Goal: Task Accomplishment & Management: Manage account settings

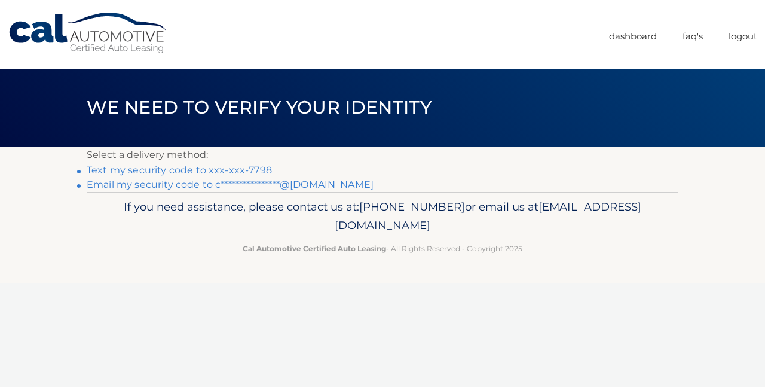
click at [146, 166] on link "Text my security code to xxx-xxx-7798" at bounding box center [179, 169] width 185 height 11
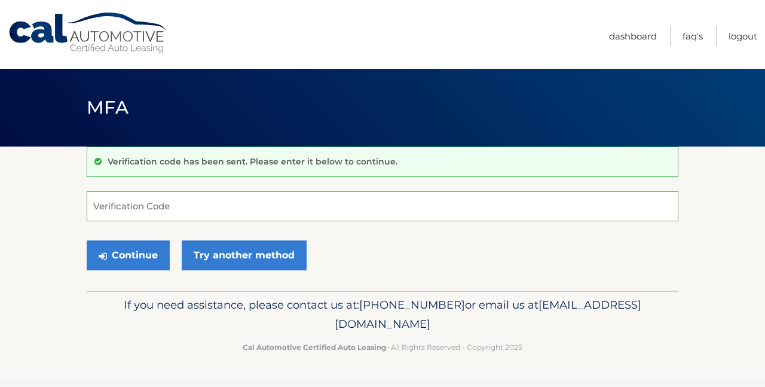
click at [255, 203] on input "Verification Code" at bounding box center [383, 206] width 592 height 30
type input "614107"
click at [128, 255] on button "Continue" at bounding box center [128, 255] width 83 height 30
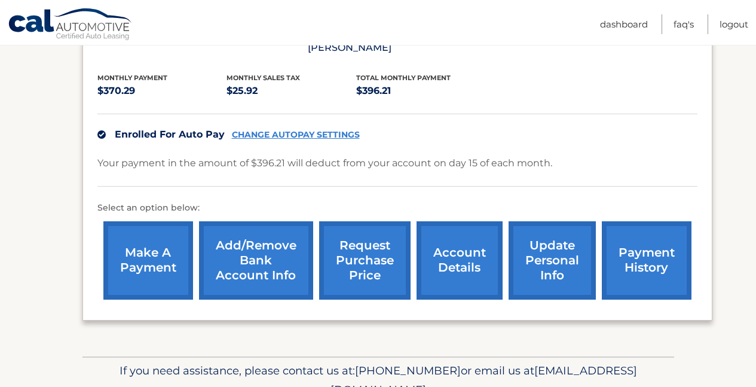
scroll to position [252, 0]
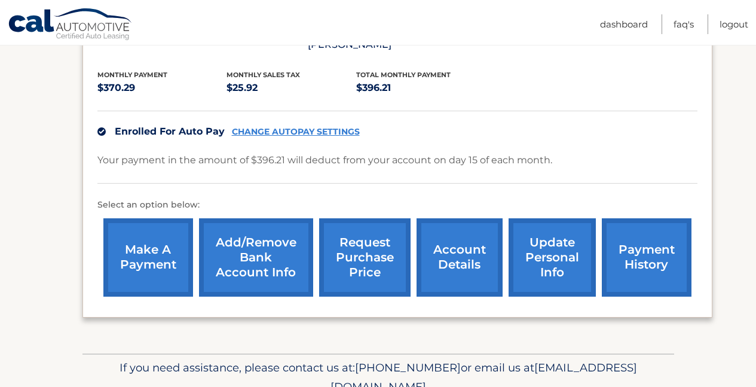
click at [461, 262] on link "account details" at bounding box center [460, 257] width 86 height 78
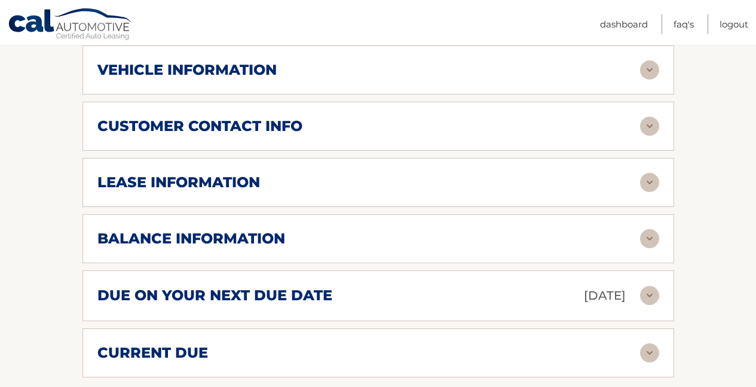
scroll to position [588, 0]
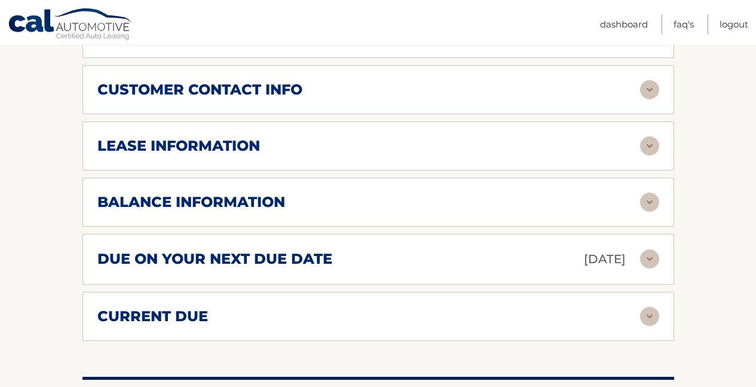
click at [369, 144] on div "lease information" at bounding box center [368, 146] width 543 height 18
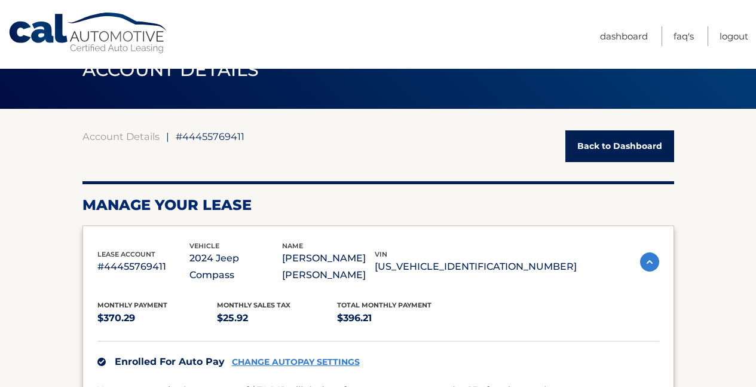
scroll to position [38, 0]
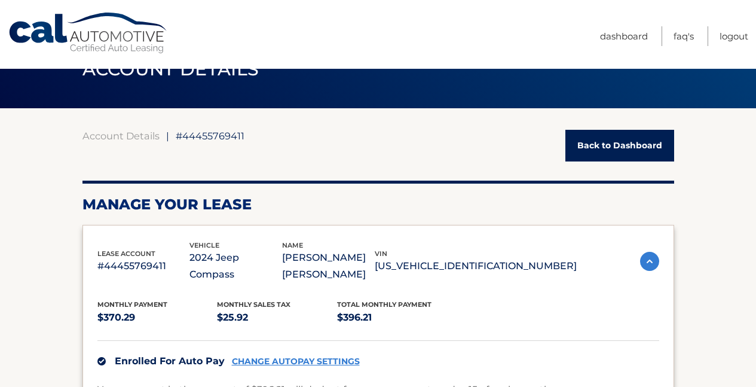
click at [620, 145] on link "Back to Dashboard" at bounding box center [619, 146] width 109 height 32
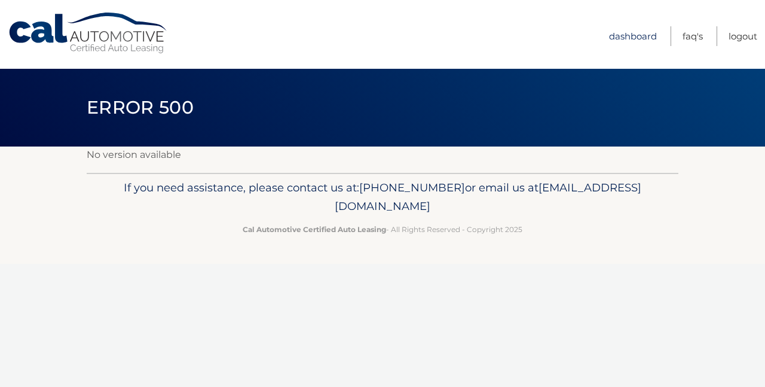
click at [639, 36] on link "Dashboard" at bounding box center [633, 36] width 48 height 20
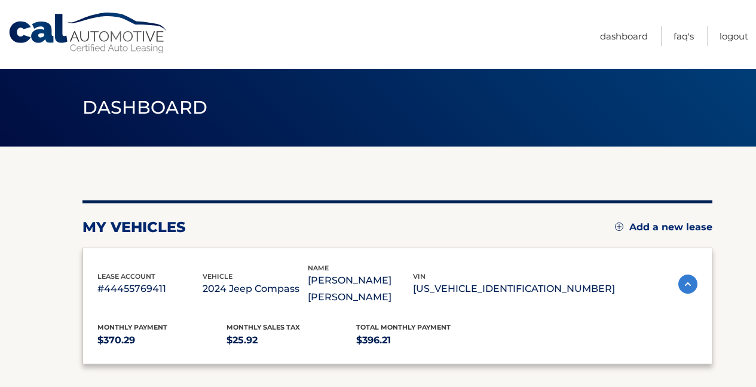
click at [113, 18] on link "Cal Automotive" at bounding box center [88, 33] width 161 height 42
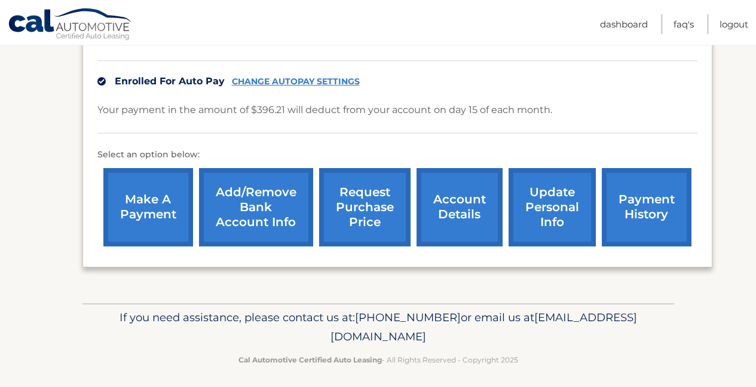
scroll to position [300, 0]
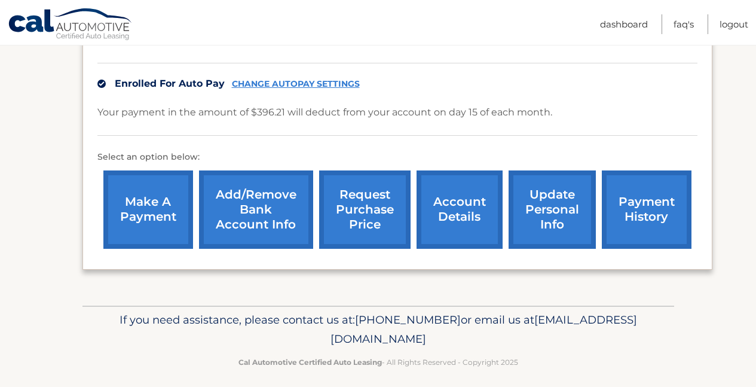
click at [567, 203] on link "update personal info" at bounding box center [552, 209] width 87 height 78
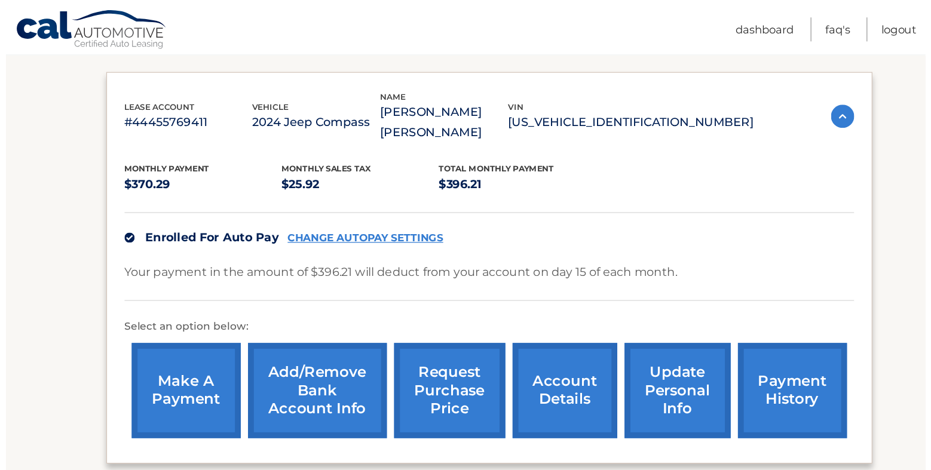
scroll to position [133, 0]
